Goal: Task Accomplishment & Management: Use online tool/utility

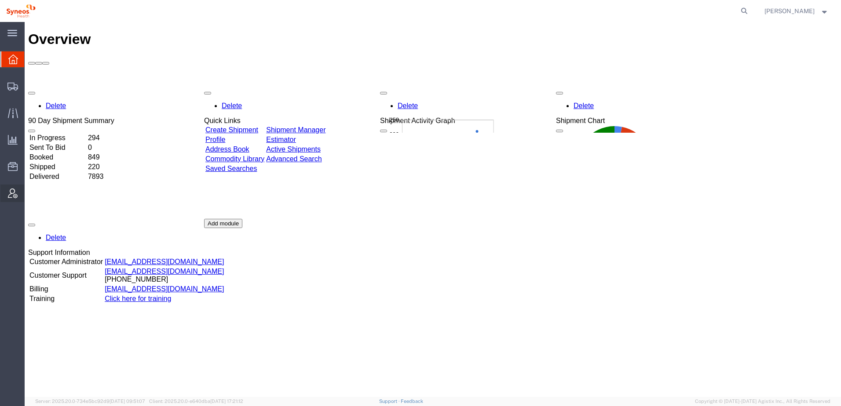
click at [30, 190] on span "Account Admin" at bounding box center [27, 194] width 6 height 18
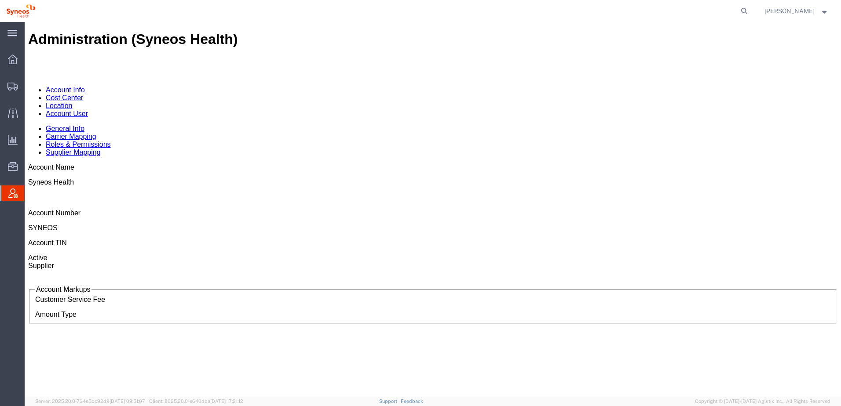
click at [73, 102] on link "Location" at bounding box center [59, 105] width 27 height 7
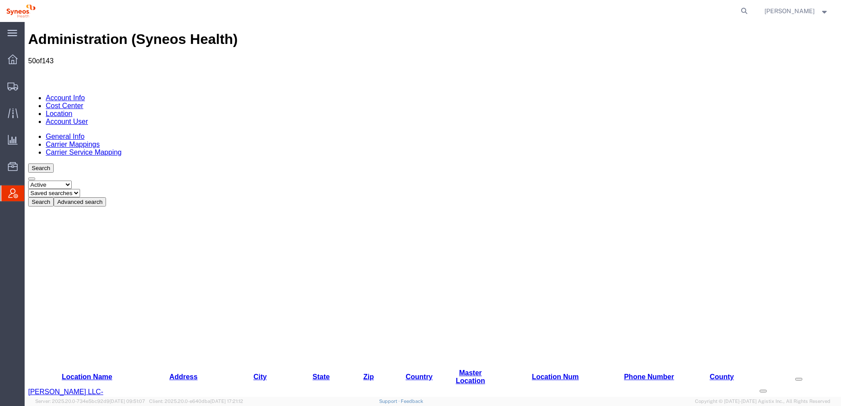
click at [106, 198] on button "Advanced search" at bounding box center [80, 202] width 52 height 9
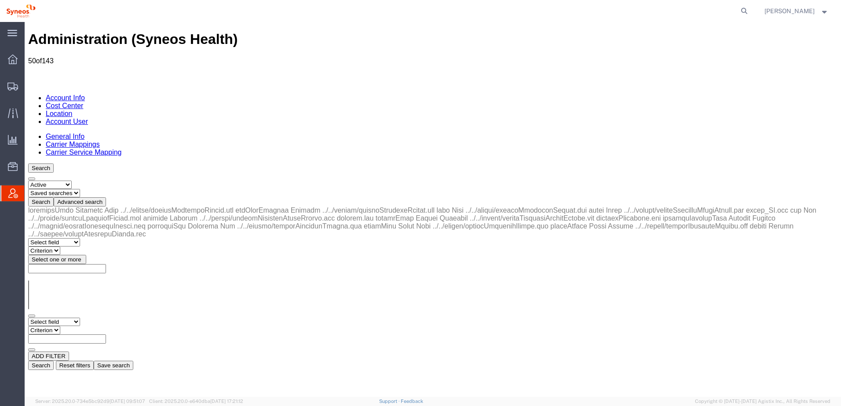
click at [80, 318] on select "Select field Address [GEOGRAPHIC_DATA] Location Name Location Num Master Locati…" at bounding box center [54, 322] width 52 height 8
select select "city"
click at [28, 318] on select "Select field Address [GEOGRAPHIC_DATA] Location Name Location Num Master Locati…" at bounding box center [54, 322] width 52 height 8
click at [81, 326] on select "Criterion contains does not contain is is blank is not blank starts with" at bounding box center [54, 330] width 53 height 8
select select "contains"
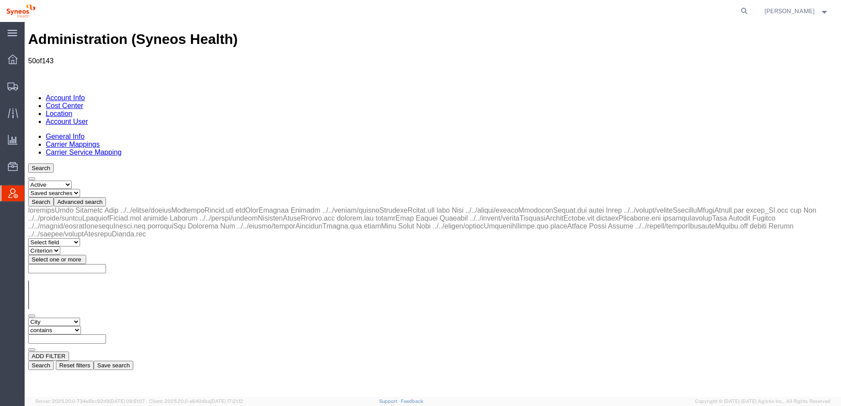
click at [81, 326] on select "Criterion contains does not contain is is blank is not blank starts with" at bounding box center [54, 330] width 53 height 8
type input "San [PERSON_NAME]"
click at [54, 361] on button "Search" at bounding box center [41, 365] width 26 height 9
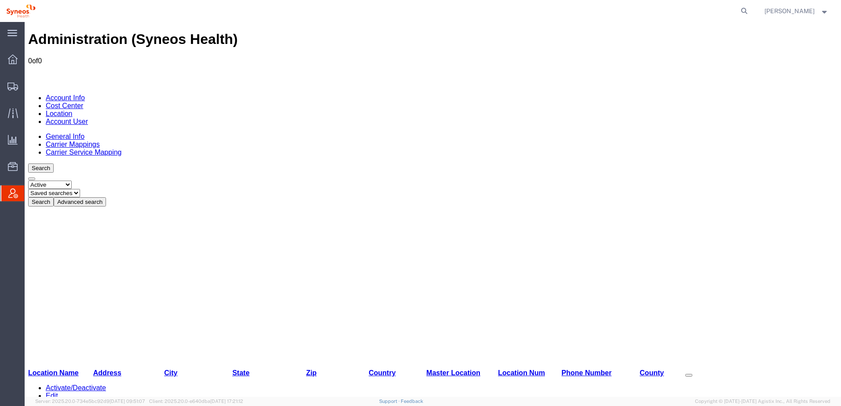
click at [327, 276] on div "Administration (Syneos Health) 0 of 0 Account Info Cost Center Location Account…" at bounding box center [432, 270] width 809 height 479
click at [73, 110] on link "Location" at bounding box center [59, 113] width 27 height 7
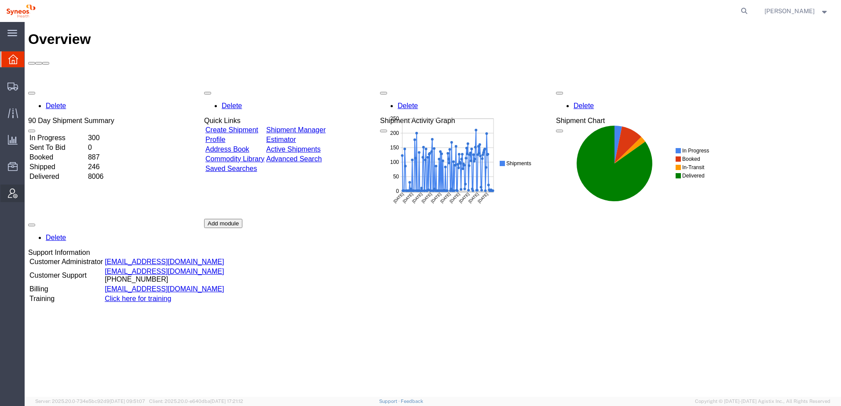
click at [30, 191] on span "Account Admin" at bounding box center [27, 194] width 6 height 18
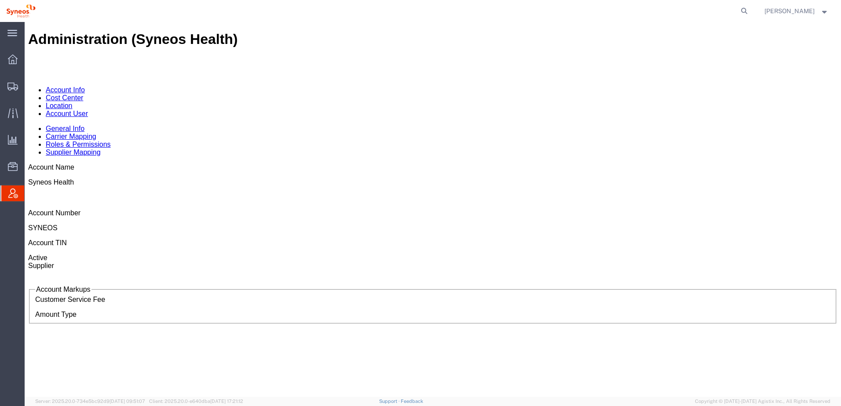
click at [73, 102] on link "Location" at bounding box center [59, 105] width 27 height 7
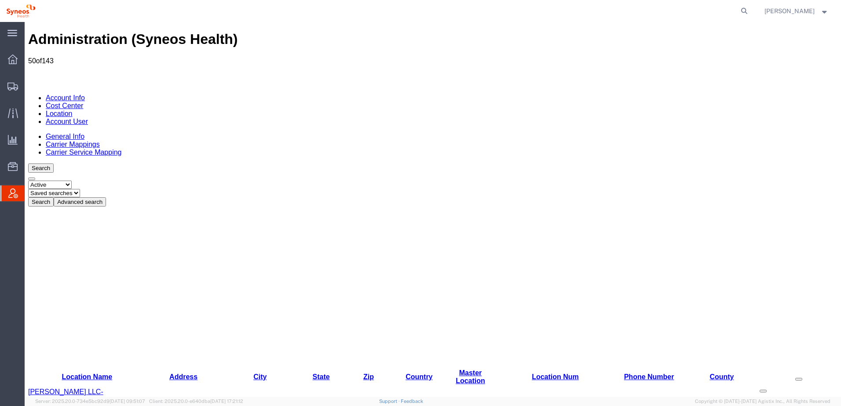
click at [106, 198] on button "Advanced search" at bounding box center [80, 202] width 52 height 9
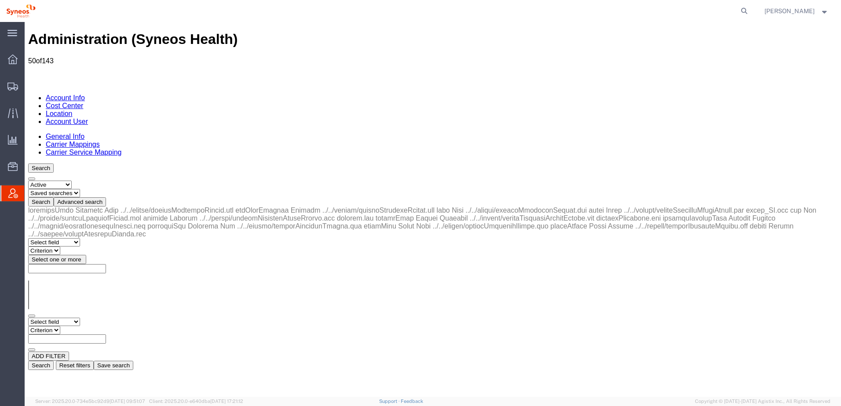
click at [80, 318] on select "Select field Address [GEOGRAPHIC_DATA] Location Name Location Num Master Locati…" at bounding box center [54, 322] width 52 height 8
select select "state"
click at [28, 318] on select "Select field Address [GEOGRAPHIC_DATA] Location Name Location Num Master Locati…" at bounding box center [54, 322] width 52 height 8
select select
click at [60, 326] on select "Criterion in not in" at bounding box center [44, 330] width 32 height 8
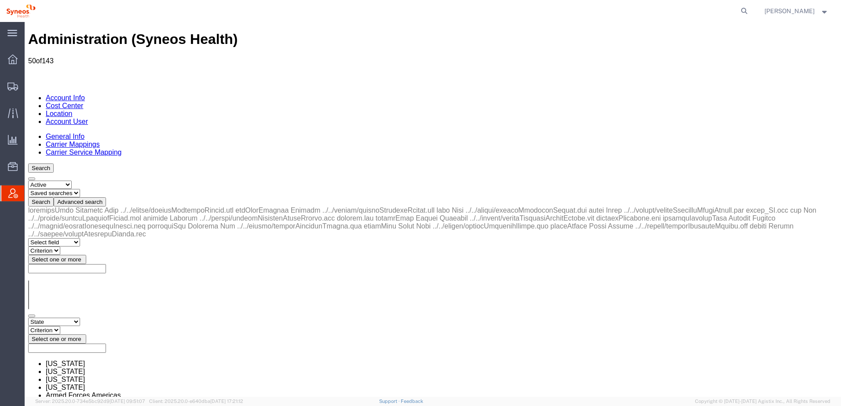
select select "in"
click at [60, 326] on select "Criterion in not in" at bounding box center [44, 330] width 32 height 8
click at [81, 336] on span "Select one or more" at bounding box center [57, 339] width 50 height 7
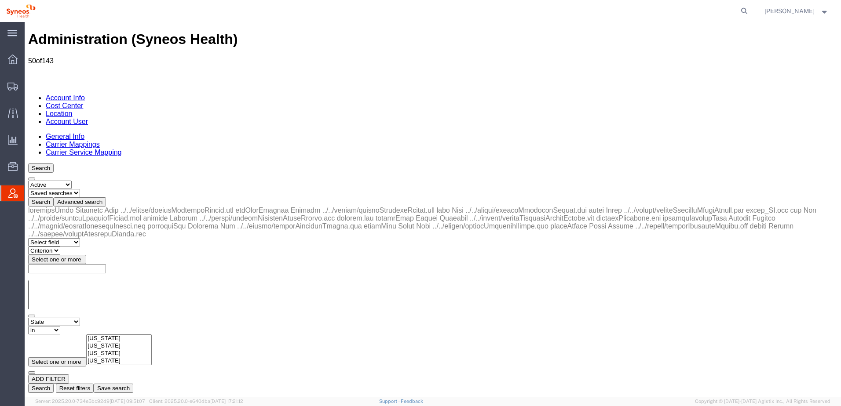
select select "CA"
click at [54, 384] on button "Search" at bounding box center [41, 388] width 26 height 9
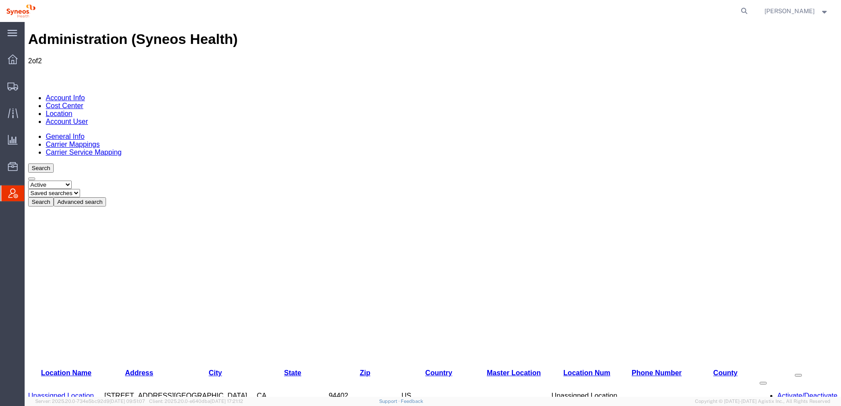
drag, startPoint x: 84, startPoint y: 127, endPoint x: 109, endPoint y: 128, distance: 24.7
click at [109, 207] on div "Location Name Address City State Zip Country Master Location Location Num Phone…" at bounding box center [432, 330] width 809 height 246
